Goal: Book appointment/travel/reservation

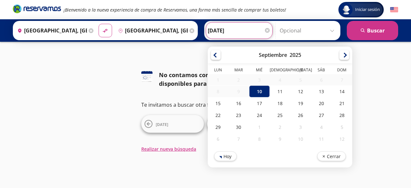
click at [223, 33] on input "[DATE]" at bounding box center [239, 30] width 63 height 16
click at [276, 91] on div "11" at bounding box center [279, 91] width 21 height 12
type input "[DATE]"
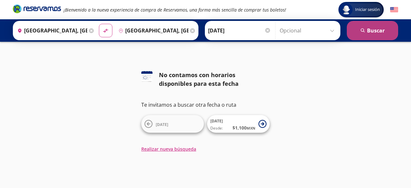
drag, startPoint x: 362, startPoint y: 29, endPoint x: 361, endPoint y: 25, distance: 4.1
click at [361, 25] on button "search [GEOGRAPHIC_DATA]" at bounding box center [371, 30] width 51 height 19
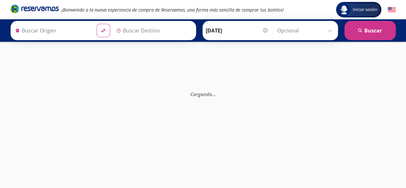
type input "[GEOGRAPHIC_DATA], [GEOGRAPHIC_DATA][PERSON_NAME]"
type input "[GEOGRAPHIC_DATA], [GEOGRAPHIC_DATA]"
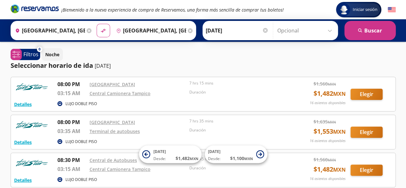
click at [91, 65] on p "Seleccionar horario de ida" at bounding box center [52, 66] width 82 height 10
click at [133, 62] on div "Seleccionar horario de [PERSON_NAME] [DATE]" at bounding box center [203, 66] width 385 height 10
click at [169, 63] on div "Seleccionar horario de [PERSON_NAME] [DATE]" at bounding box center [203, 66] width 385 height 10
drag, startPoint x: 177, startPoint y: 61, endPoint x: 184, endPoint y: 62, distance: 6.9
click at [178, 61] on div "Seleccionar horario de [PERSON_NAME] [DATE]" at bounding box center [203, 66] width 385 height 10
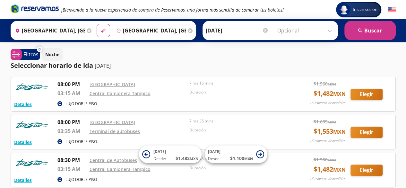
drag, startPoint x: 282, startPoint y: 59, endPoint x: 316, endPoint y: 60, distance: 34.3
click at [288, 59] on div "Noche" at bounding box center [219, 54] width 354 height 13
click at [254, 61] on div "Seleccionar horario de [PERSON_NAME] [DATE]" at bounding box center [203, 66] width 385 height 10
click at [228, 65] on div "Seleccionar horario de [PERSON_NAME] [DATE]" at bounding box center [203, 66] width 385 height 10
